Goal: Task Accomplishment & Management: Use online tool/utility

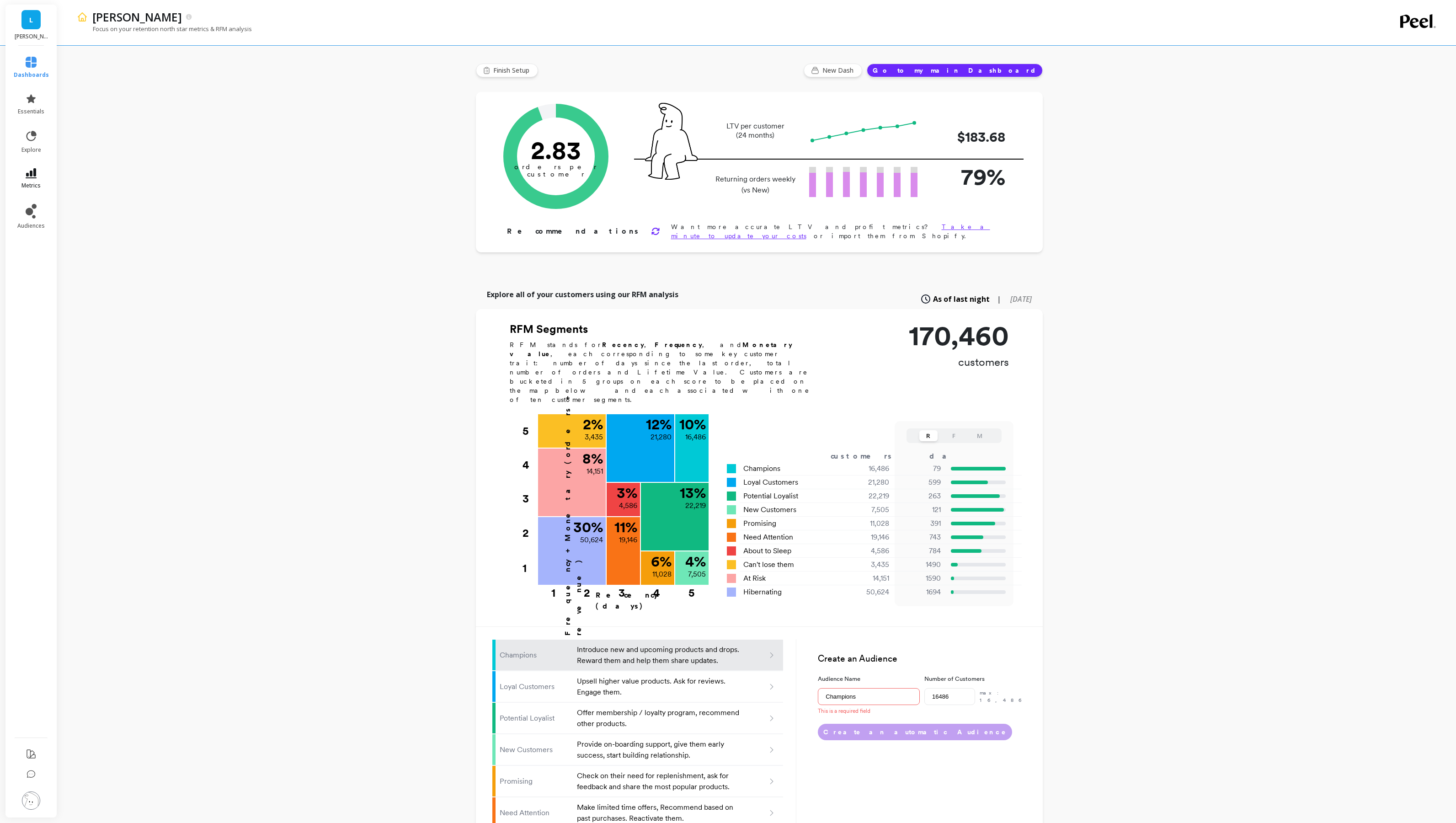
click at [33, 176] on icon at bounding box center [31, 173] width 11 height 10
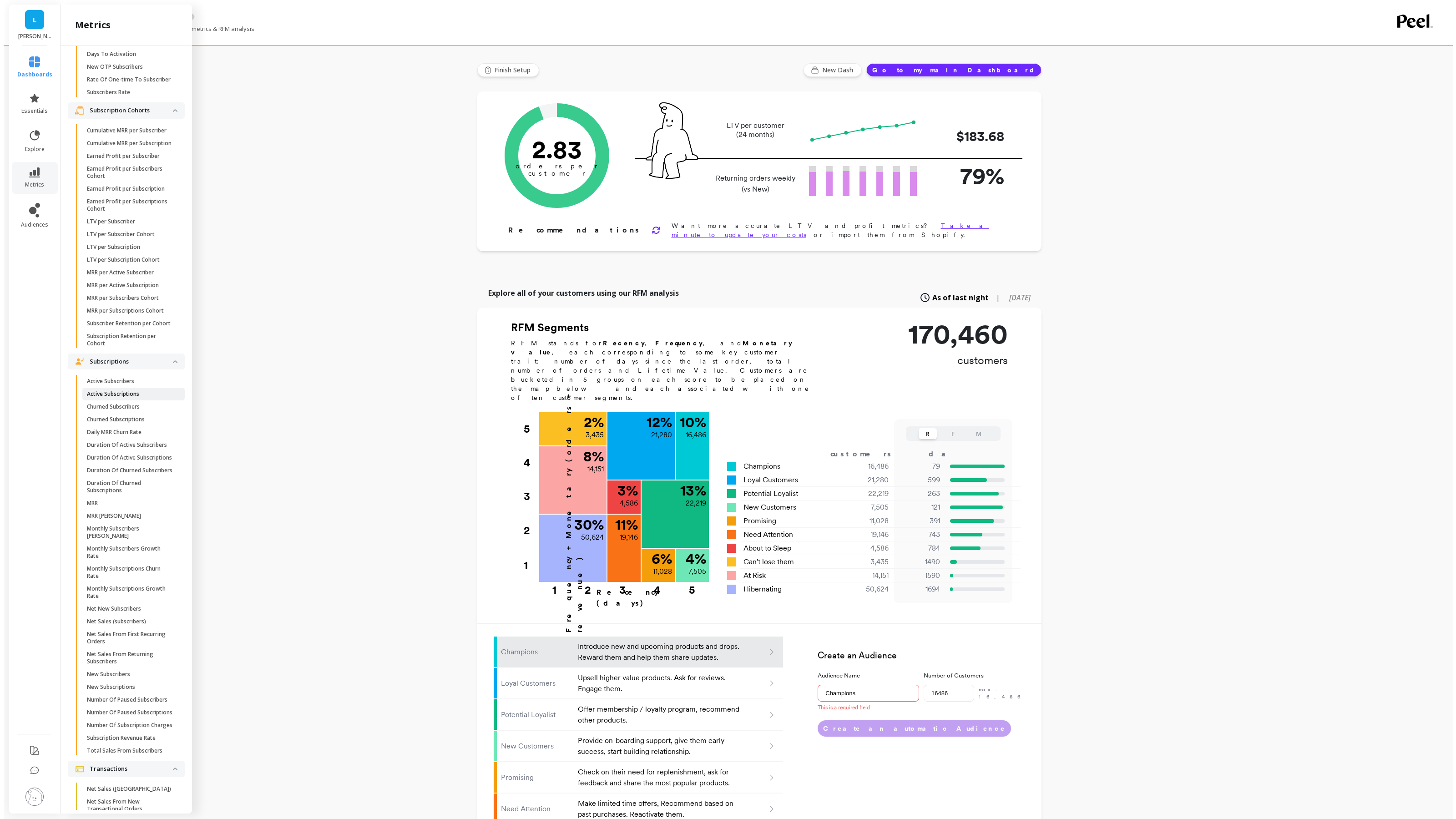
scroll to position [1978, 0]
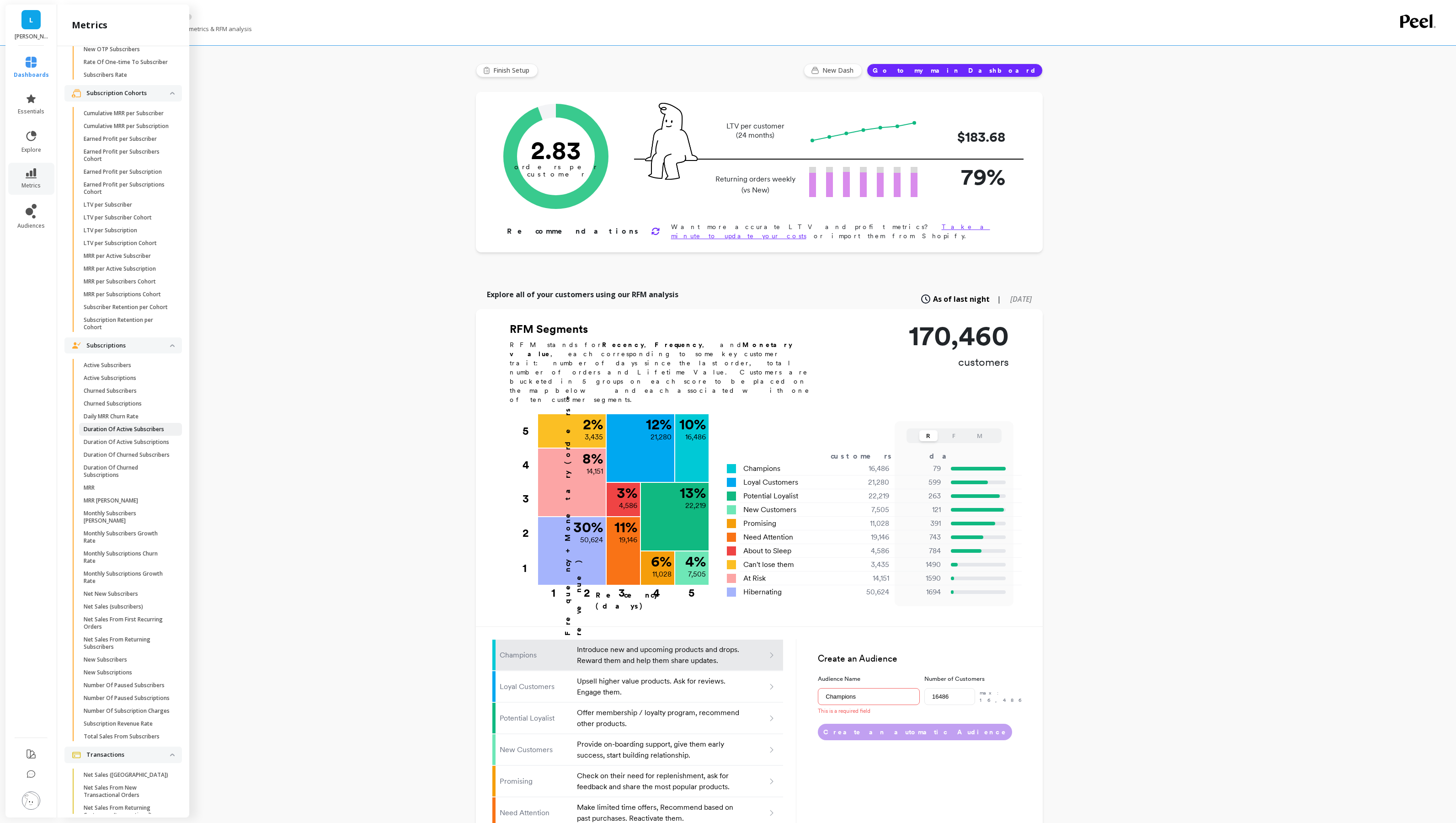
click at [116, 433] on p "Duration Of Active Subscribers" at bounding box center [124, 429] width 81 height 7
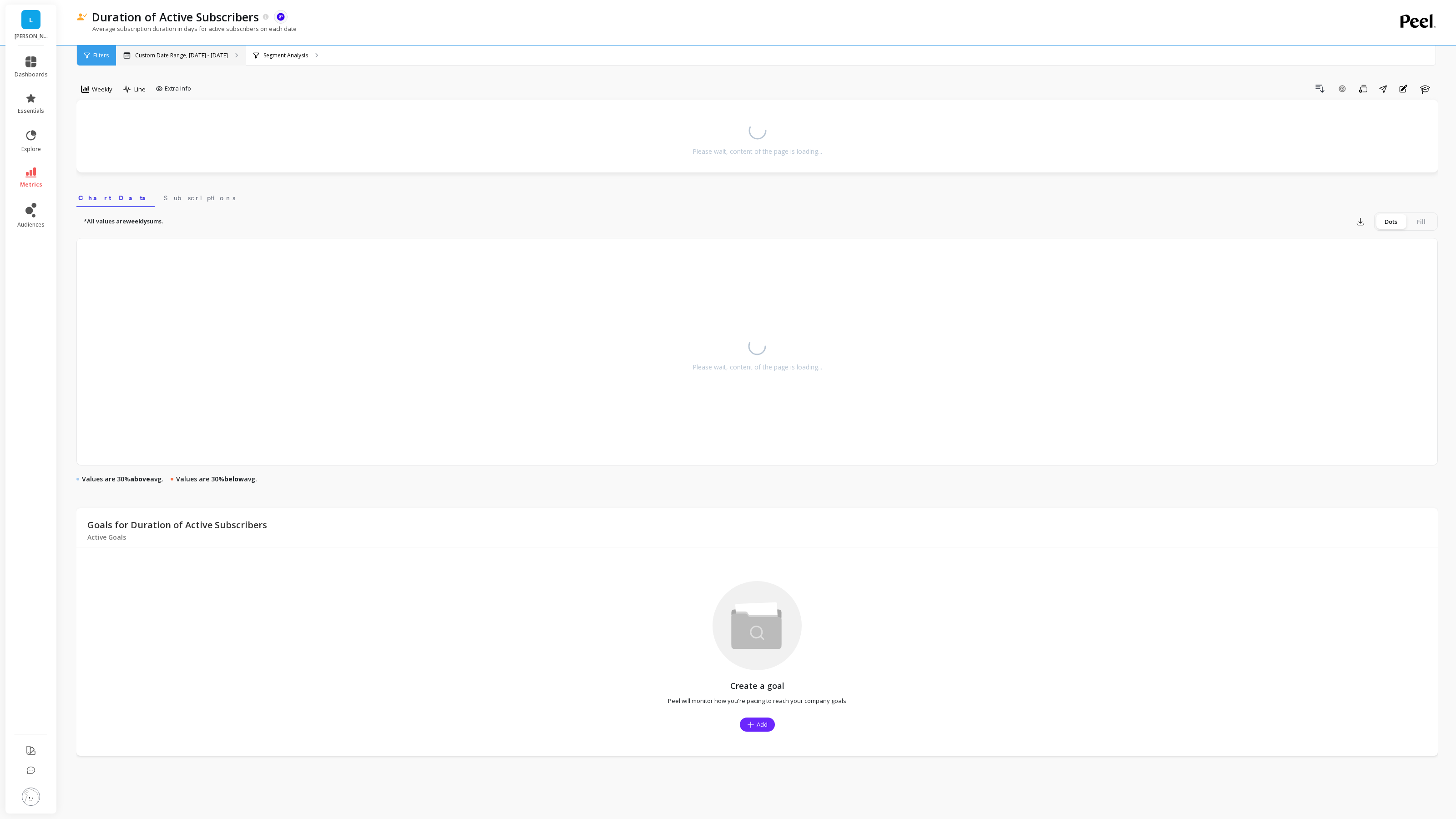
click at [216, 55] on p "Custom Date Range, [DATE] - [DATE]" at bounding box center [181, 55] width 93 height 7
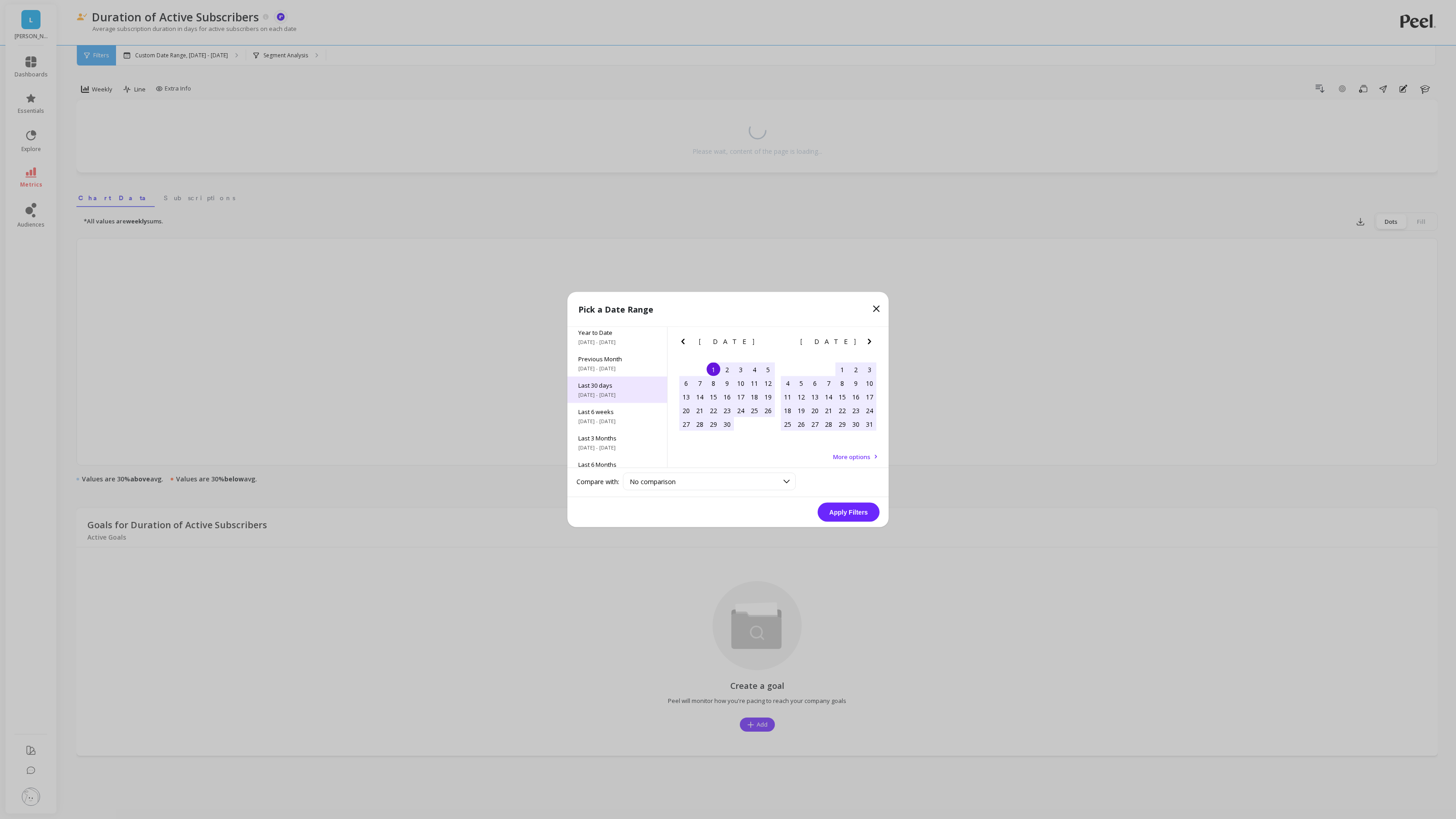
scroll to position [36, 0]
click at [635, 417] on span "[DATE] - [DATE]" at bounding box center [617, 415] width 78 height 7
click at [861, 514] on button "Apply Filters" at bounding box center [848, 513] width 62 height 19
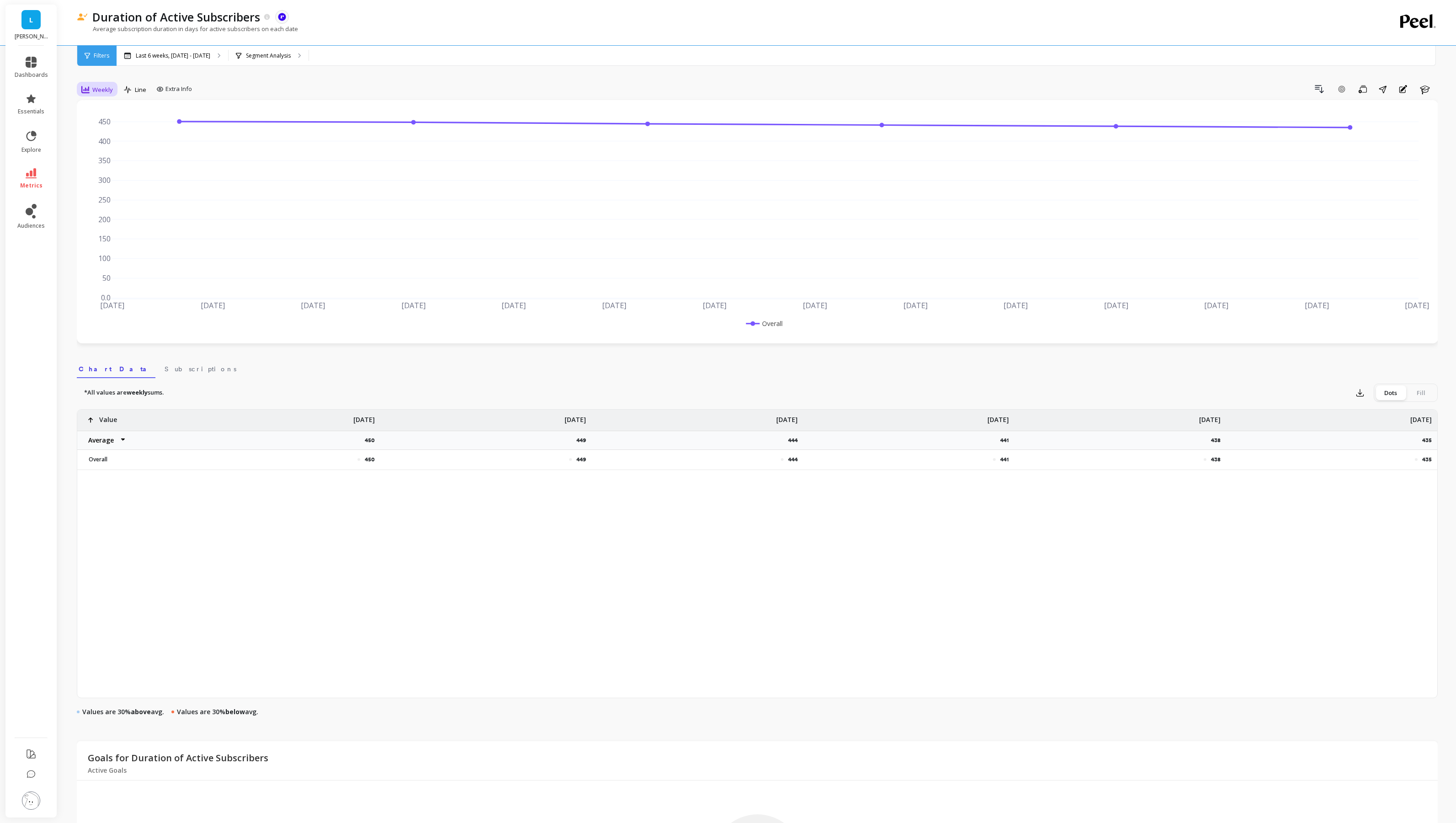
click at [111, 90] on span "Weekly" at bounding box center [103, 90] width 20 height 9
click at [94, 158] on div "Monthly" at bounding box center [111, 162] width 52 height 9
click at [282, 57] on p "Segment Analysis" at bounding box center [268, 56] width 45 height 7
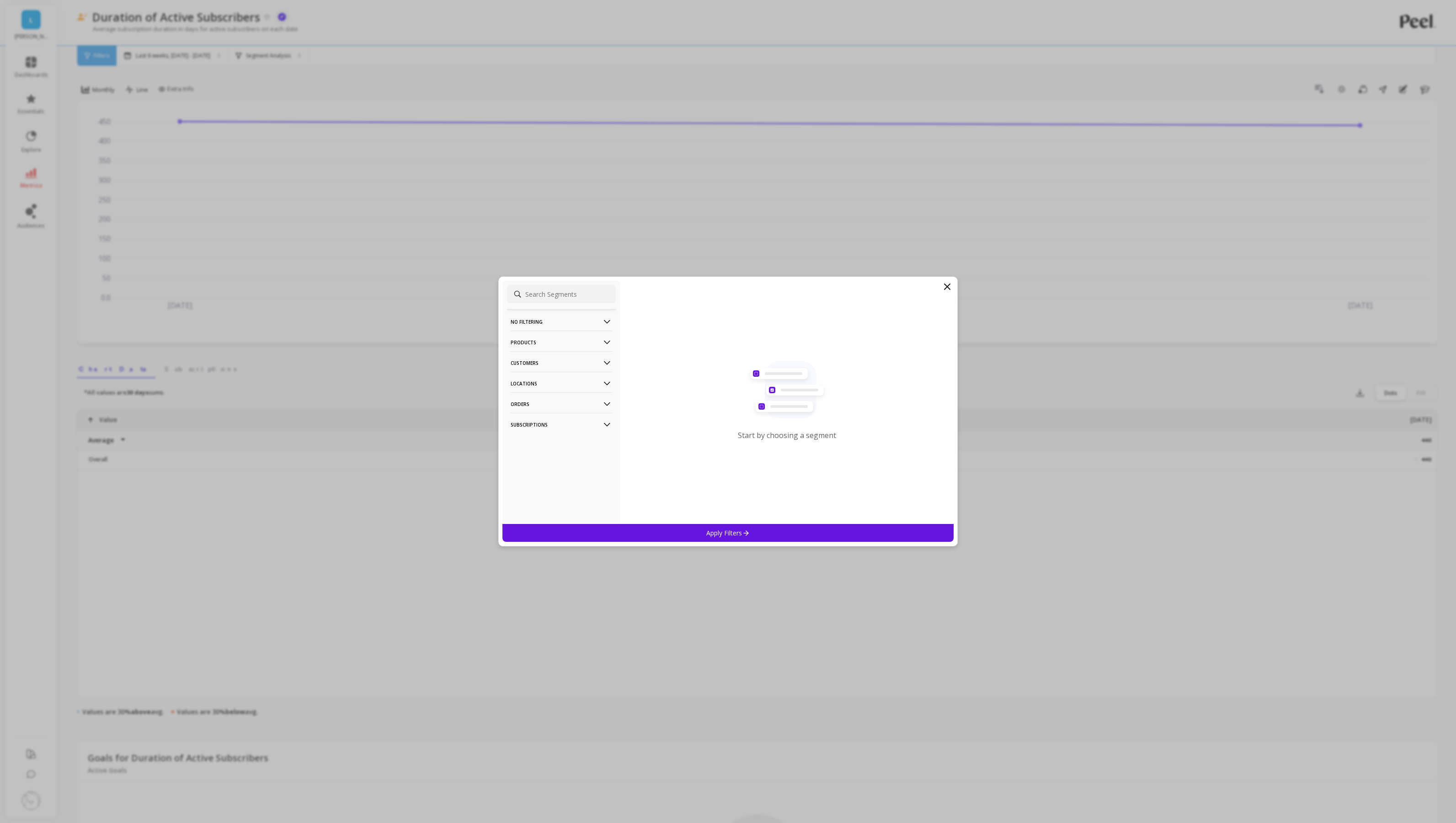
click at [561, 323] on p "No filtering" at bounding box center [561, 321] width 102 height 23
click at [561, 325] on p "No filtering" at bounding box center [561, 321] width 102 height 23
click at [552, 348] on p "Products" at bounding box center [561, 342] width 102 height 23
click at [538, 379] on div "Products" at bounding box center [562, 376] width 109 height 15
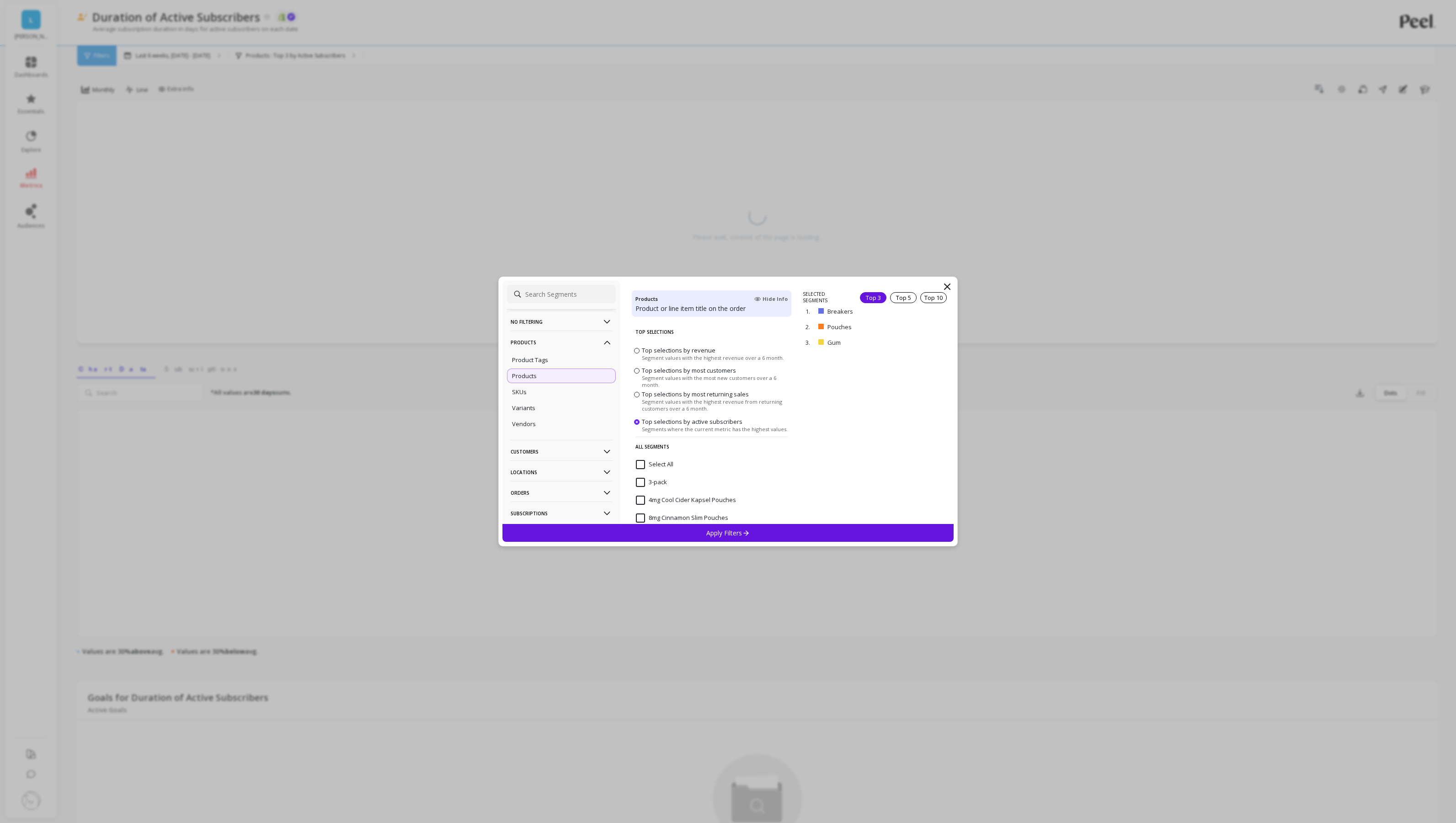
click at [673, 530] on div "Apply Filters" at bounding box center [728, 533] width 451 height 18
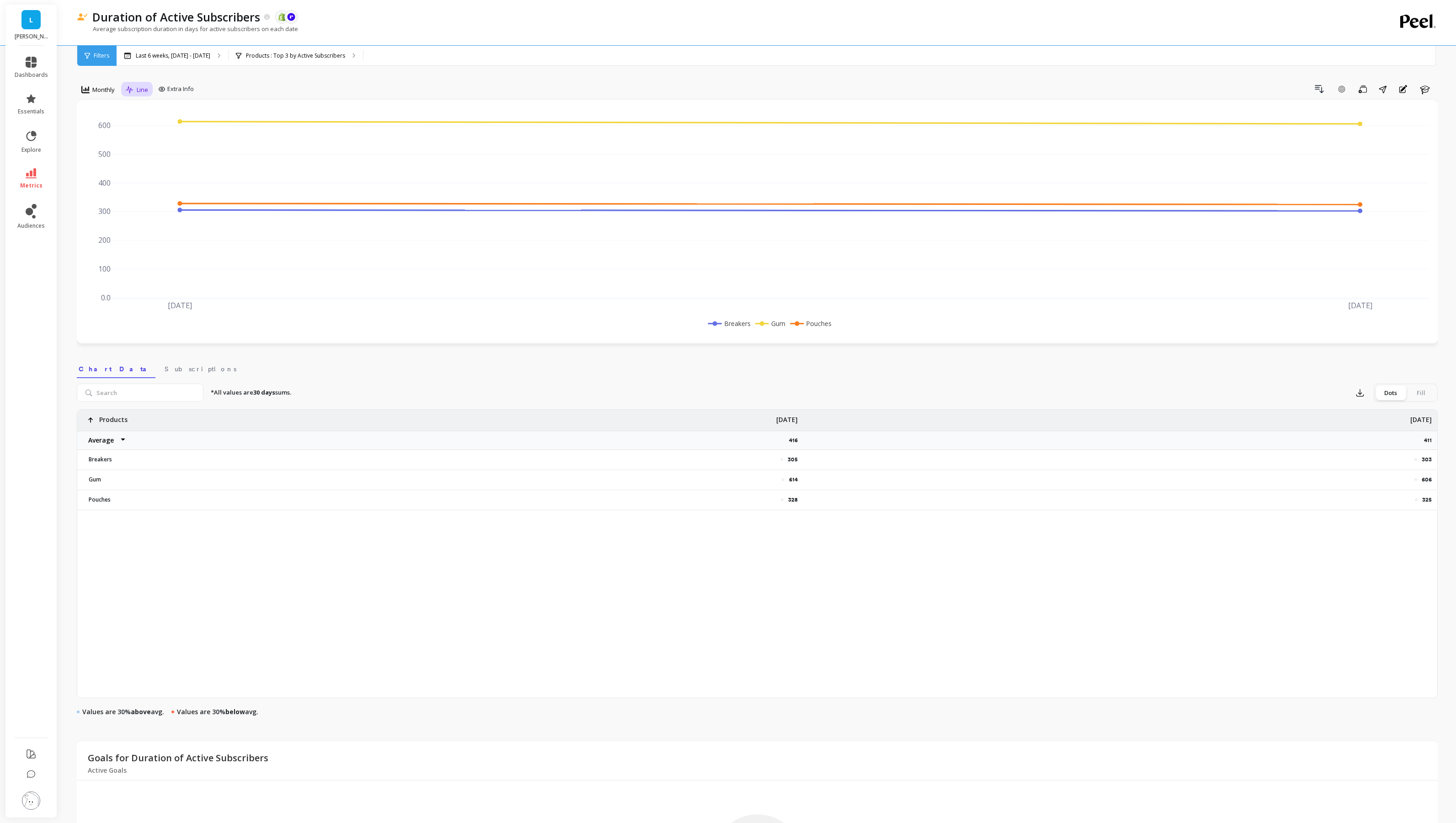
click at [140, 92] on span "Line" at bounding box center [143, 90] width 11 height 9
click at [153, 114] on div "Line" at bounding box center [155, 110] width 52 height 9
